Goal: Information Seeking & Learning: Learn about a topic

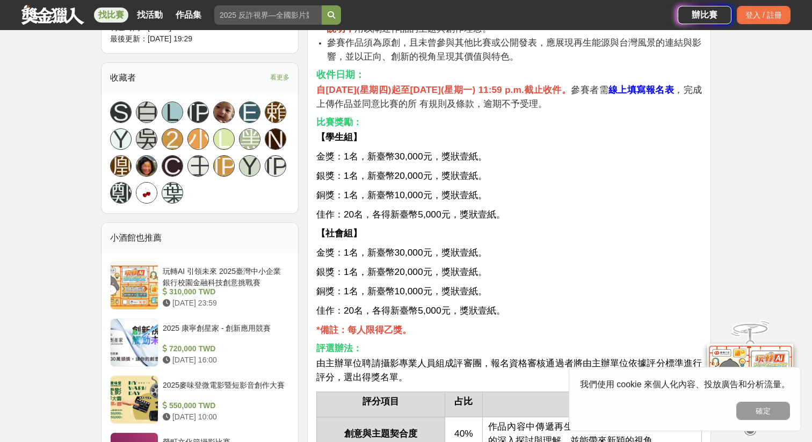
scroll to position [623, 0]
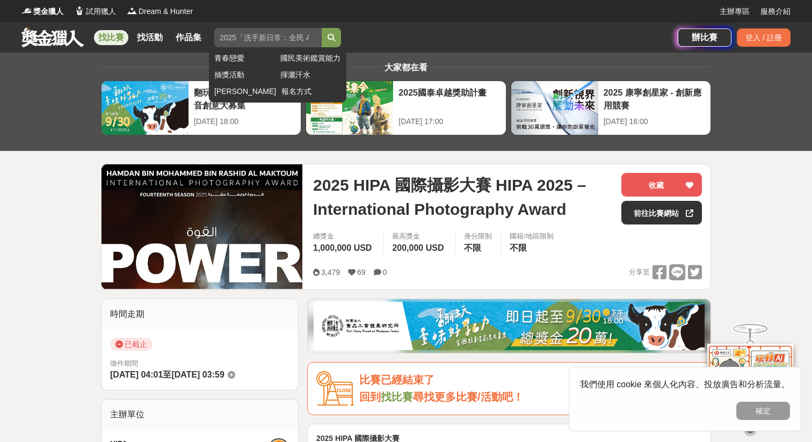
click at [281, 37] on input "search" at bounding box center [267, 37] width 107 height 19
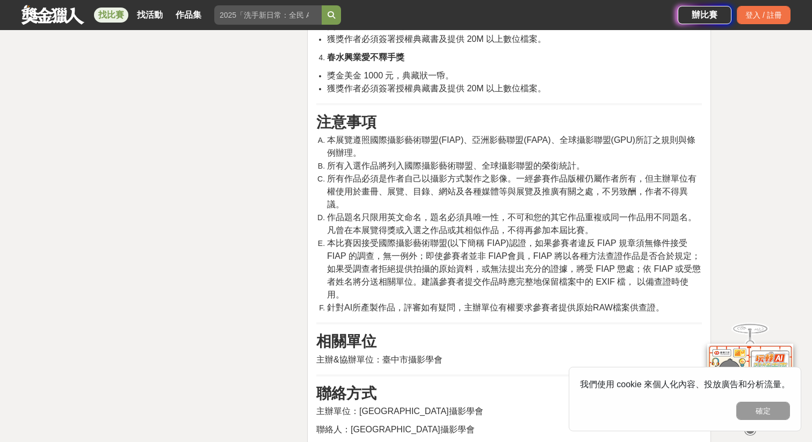
scroll to position [1600, 0]
